Goal: Transaction & Acquisition: Download file/media

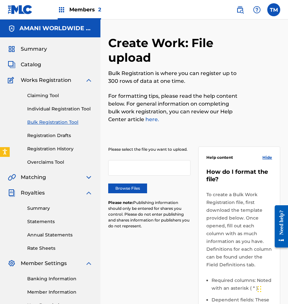
click at [40, 208] on link "Summary" at bounding box center [60, 208] width 66 height 7
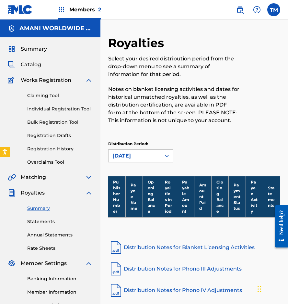
click at [140, 246] on link "Distribution Notes for Blanket Licensing Activities" at bounding box center [194, 247] width 172 height 16
click at [38, 47] on span "Summary" at bounding box center [34, 49] width 26 height 8
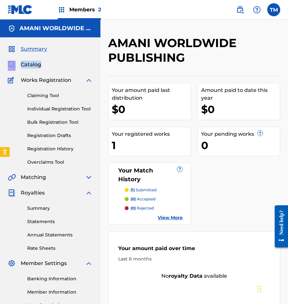
click at [30, 65] on span "Catalog" at bounding box center [31, 65] width 20 height 8
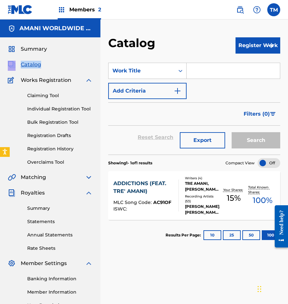
click at [232, 232] on button "25" at bounding box center [232, 235] width 18 height 10
click at [213, 233] on button "10" at bounding box center [213, 235] width 18 height 10
click at [251, 235] on button "50" at bounding box center [252, 235] width 18 height 10
click at [217, 236] on button "10" at bounding box center [213, 235] width 18 height 10
click at [48, 136] on link "Registration Drafts" at bounding box center [60, 135] width 66 height 7
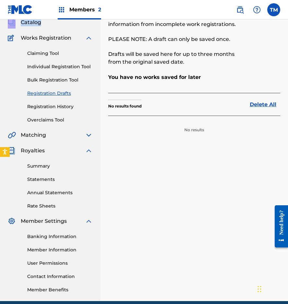
scroll to position [44, 0]
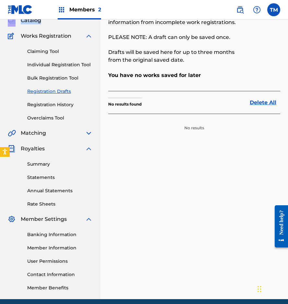
click at [52, 203] on link "Rate Sheets" at bounding box center [60, 203] width 66 height 7
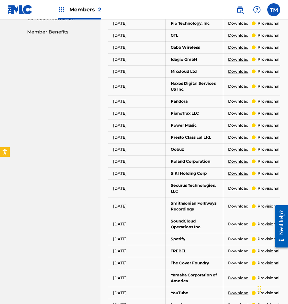
scroll to position [300, 0]
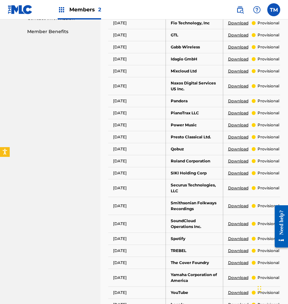
click at [235, 264] on link "Download" at bounding box center [238, 262] width 20 height 6
click at [235, 263] on link "Download" at bounding box center [238, 262] width 20 height 6
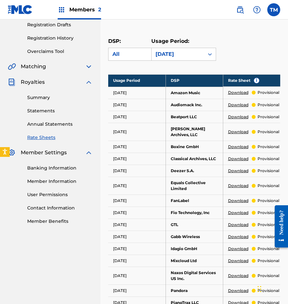
scroll to position [110, 0]
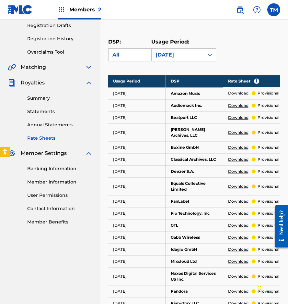
click at [45, 98] on link "Summary" at bounding box center [60, 98] width 66 height 7
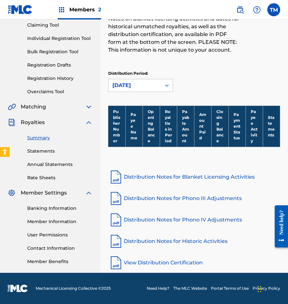
scroll to position [70, 0]
click at [145, 222] on link "Distribution Notes for Phono IV Adjustments" at bounding box center [194, 220] width 172 height 16
click at [158, 221] on link "Distribution Notes for Phono IV Adjustments" at bounding box center [194, 220] width 172 height 16
click at [154, 219] on link "Distribution Notes for Phono IV Adjustments" at bounding box center [194, 220] width 172 height 16
click at [172, 259] on link "View Distribution Certification" at bounding box center [194, 263] width 172 height 16
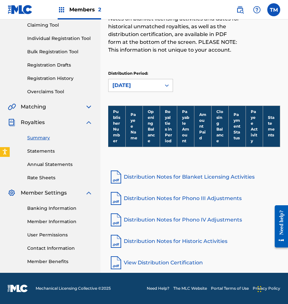
click at [51, 152] on link "Statements" at bounding box center [60, 151] width 66 height 7
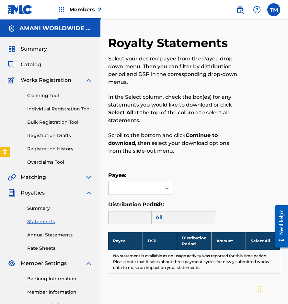
click at [88, 176] on img at bounding box center [89, 177] width 8 height 8
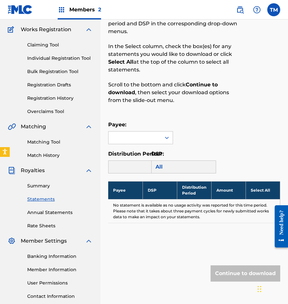
scroll to position [51, 0]
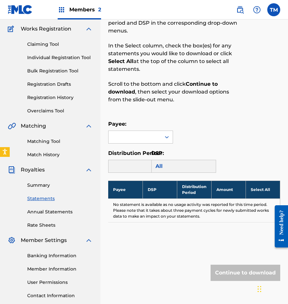
click at [54, 210] on link "Annual Statements" at bounding box center [60, 211] width 66 height 7
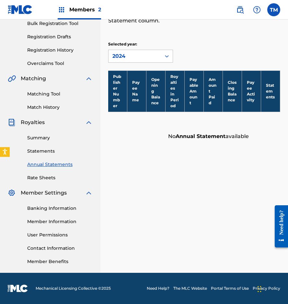
scroll to position [99, 0]
click at [42, 177] on link "Rate Sheets" at bounding box center [60, 177] width 66 height 7
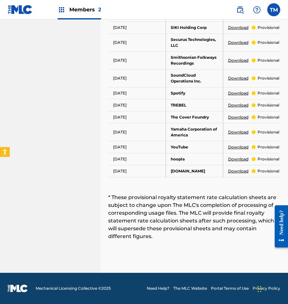
scroll to position [445, 0]
click at [243, 158] on link "Download" at bounding box center [238, 159] width 20 height 6
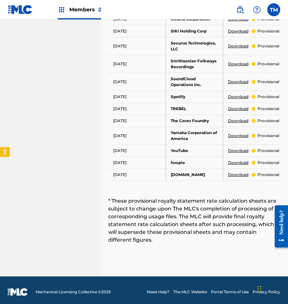
scroll to position [441, 0]
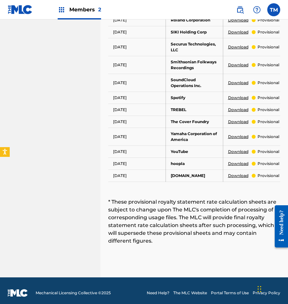
click at [206, 133] on td "Yamaha Corporation of America" at bounding box center [194, 136] width 57 height 18
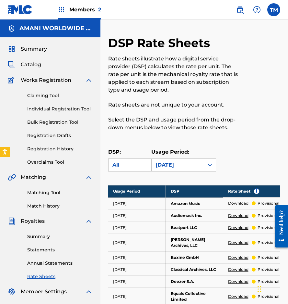
scroll to position [0, 0]
click at [192, 169] on div "[DATE]" at bounding box center [178, 165] width 53 height 12
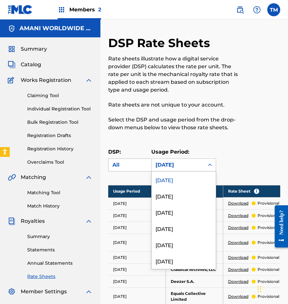
click at [129, 163] on div "All" at bounding box center [135, 165] width 45 height 8
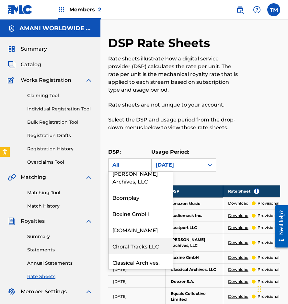
scroll to position [138, 0]
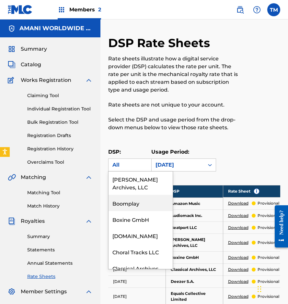
click at [131, 201] on div "Boomplay" at bounding box center [141, 203] width 64 height 16
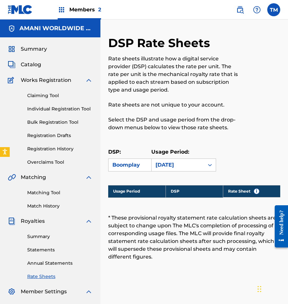
scroll to position [0, 0]
click at [58, 137] on link "Registration Drafts" at bounding box center [60, 135] width 66 height 7
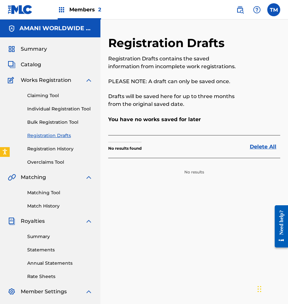
click at [58, 125] on link "Bulk Registration Tool" at bounding box center [60, 122] width 66 height 7
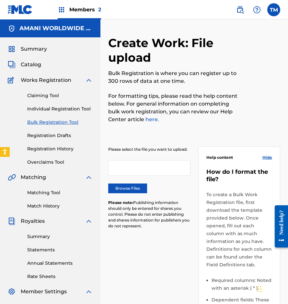
click at [55, 108] on link "Individual Registration Tool" at bounding box center [60, 108] width 66 height 7
